Goal: Task Accomplishment & Management: Manage account settings

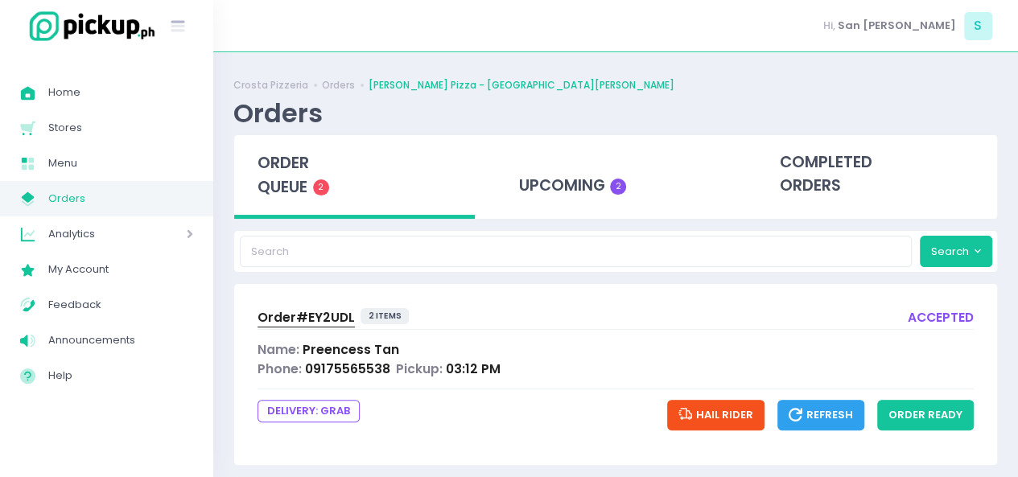
click at [82, 154] on span "Menu" at bounding box center [120, 163] width 145 height 21
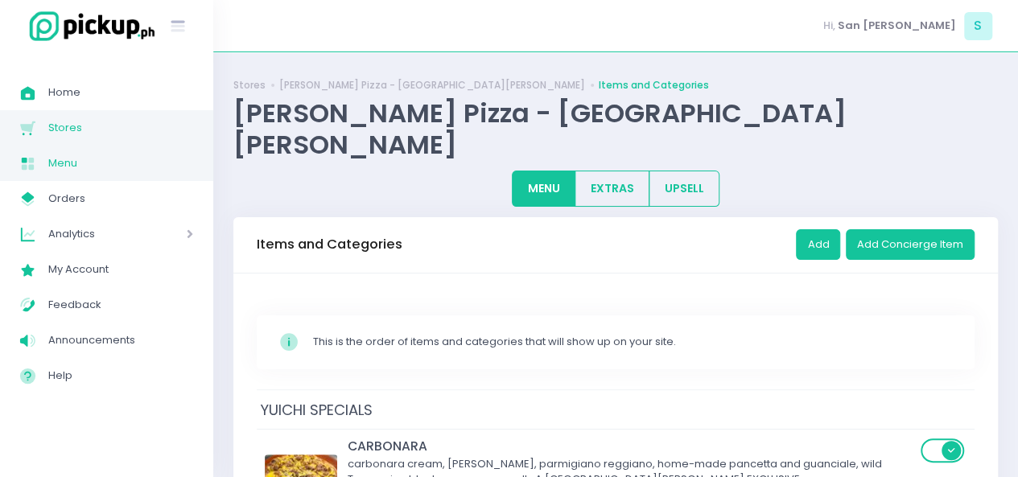
click at [116, 122] on span "Stores" at bounding box center [120, 127] width 145 height 21
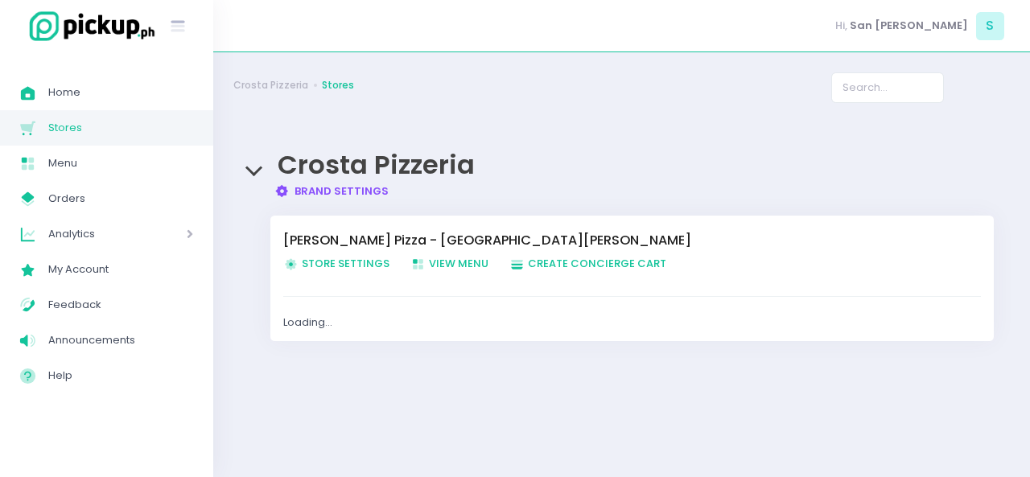
click at [314, 271] on link "Store Settings Created with Sketch. Store Settings" at bounding box center [346, 264] width 127 height 16
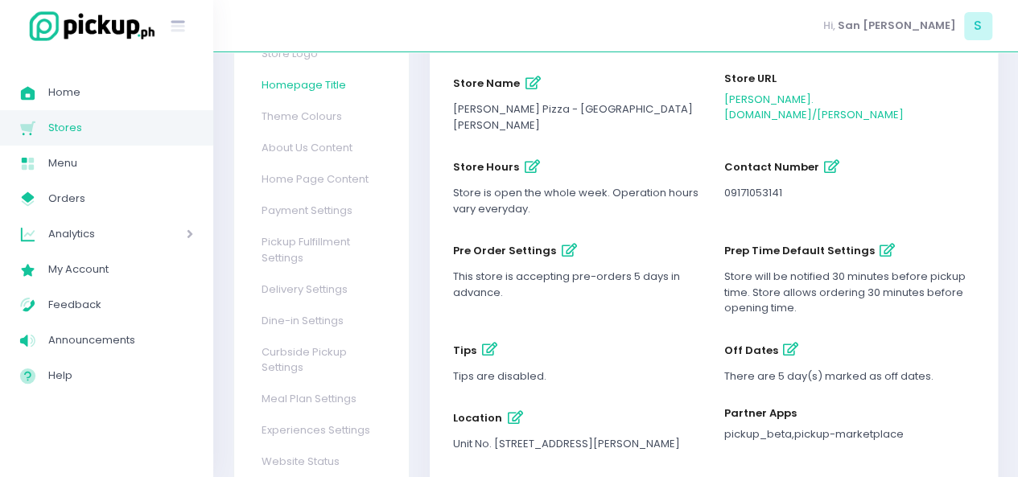
scroll to position [183, 0]
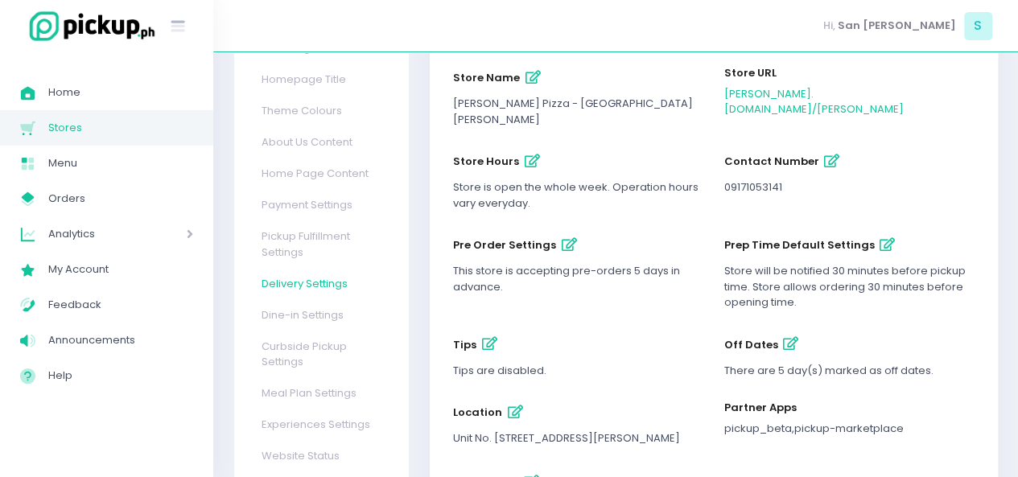
click at [295, 268] on link "Delivery Settings" at bounding box center [320, 283] width 148 height 31
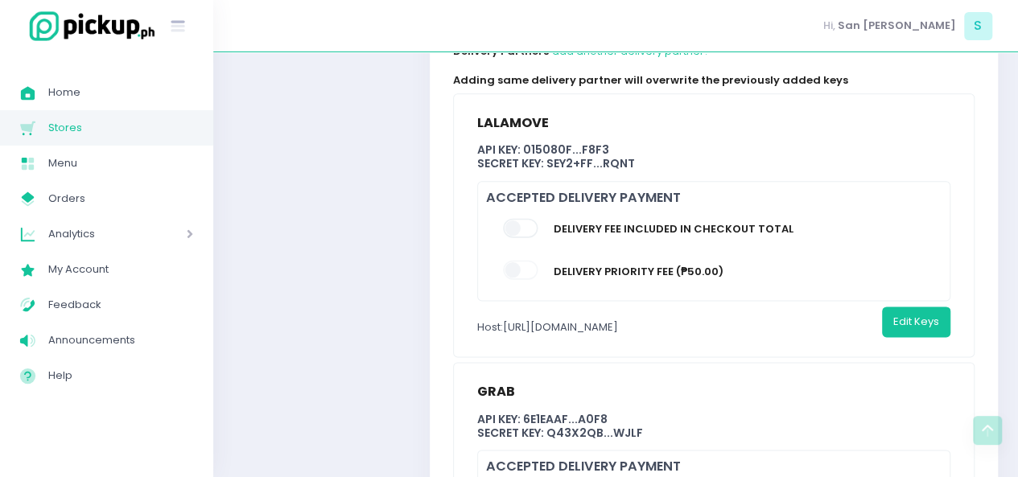
scroll to position [1127, 0]
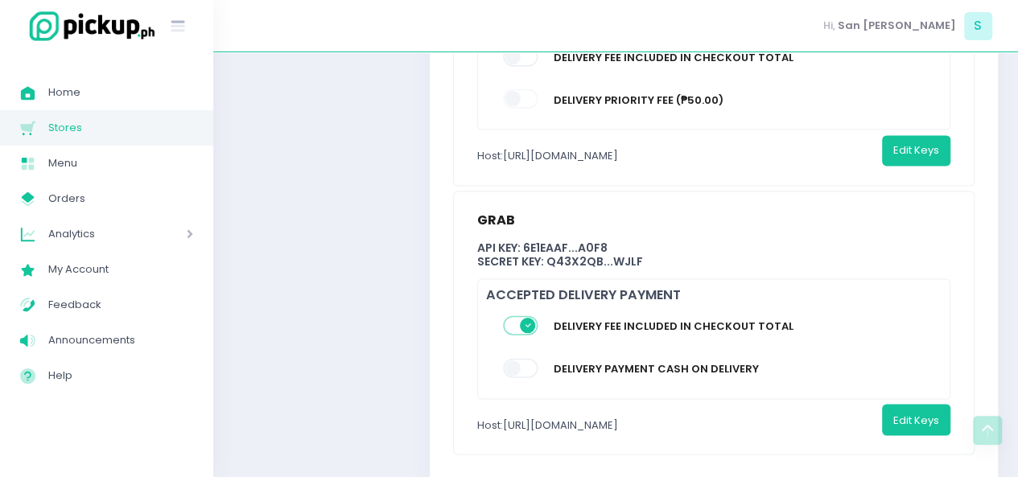
click at [68, 18] on img at bounding box center [88, 26] width 137 height 35
